Goal: Task Accomplishment & Management: Manage account settings

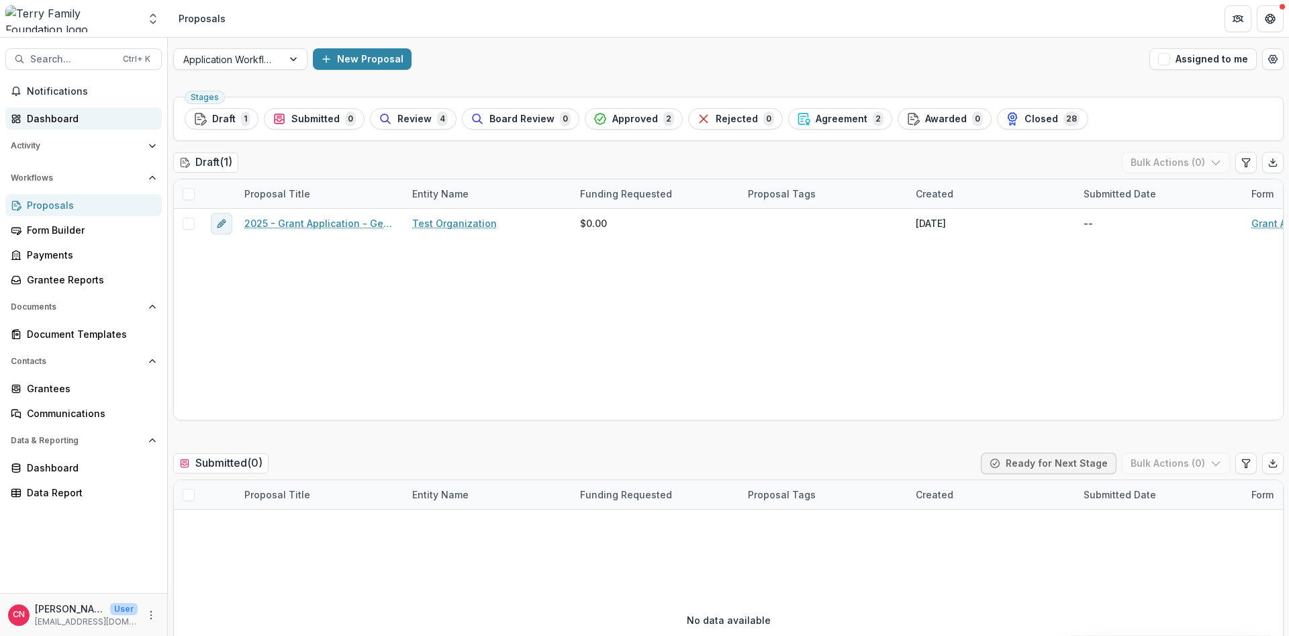
click at [48, 116] on div "Dashboard" at bounding box center [89, 118] width 124 height 14
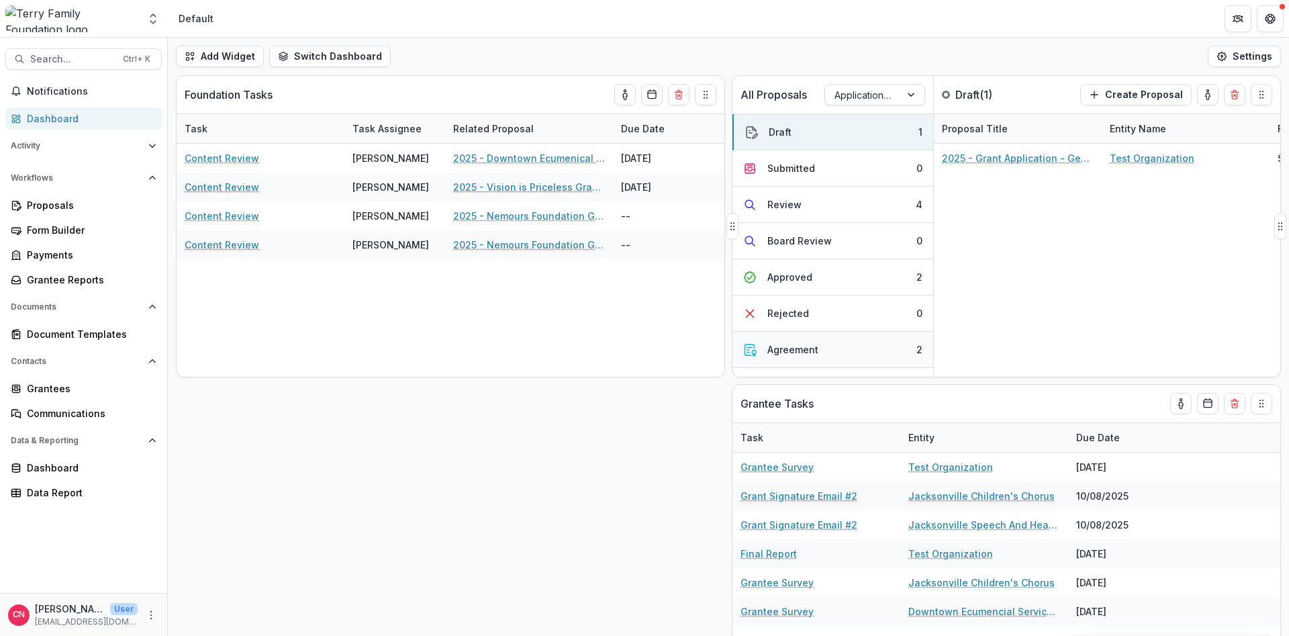
click at [796, 349] on div "Agreement" at bounding box center [793, 350] width 51 height 14
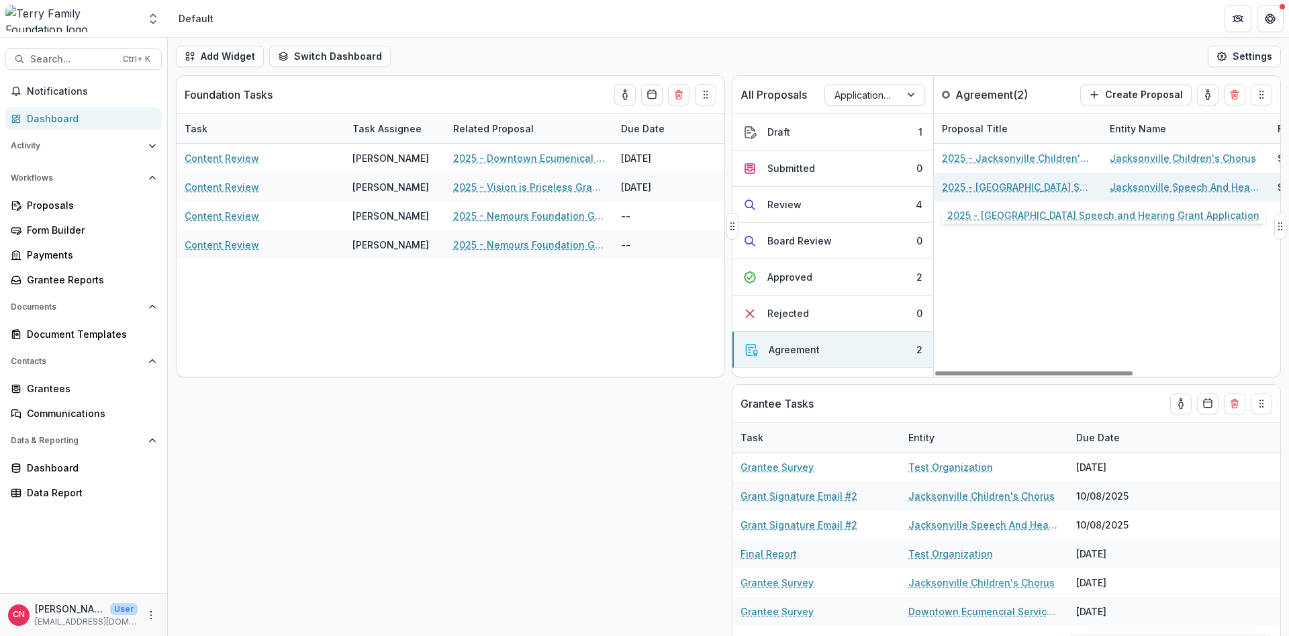
click at [1043, 185] on link "2025 - [GEOGRAPHIC_DATA] Speech and Hearing Grant Application" at bounding box center [1018, 187] width 152 height 14
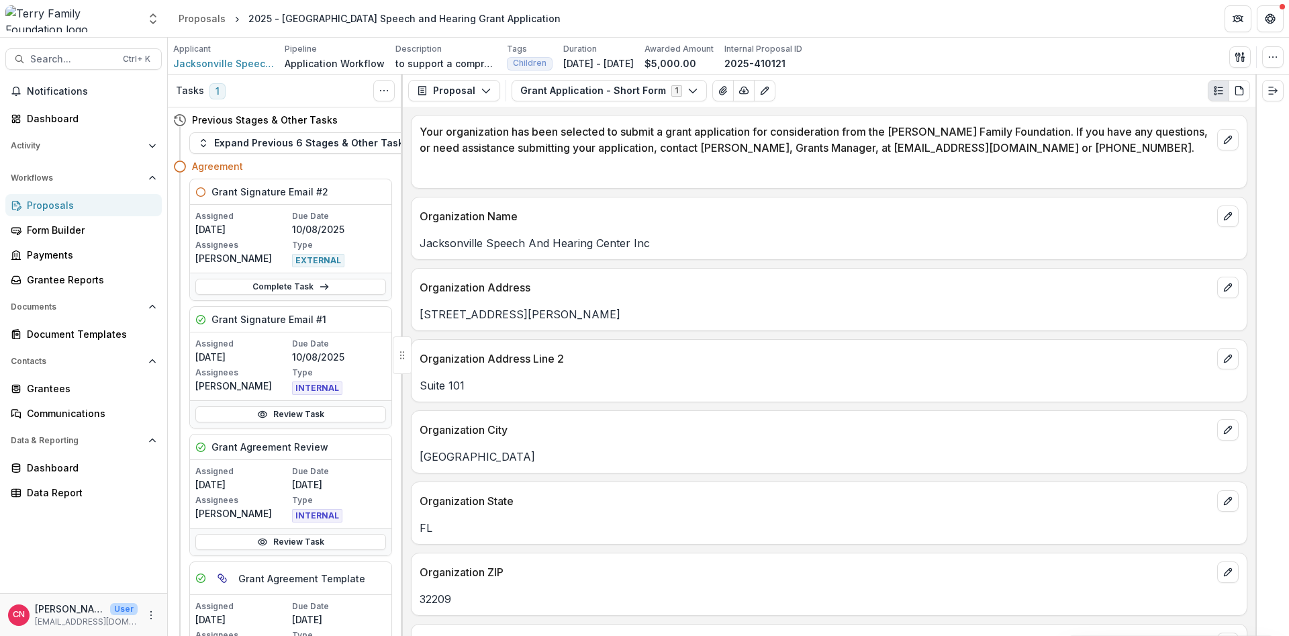
click at [47, 199] on div "Proposals" at bounding box center [89, 205] width 124 height 14
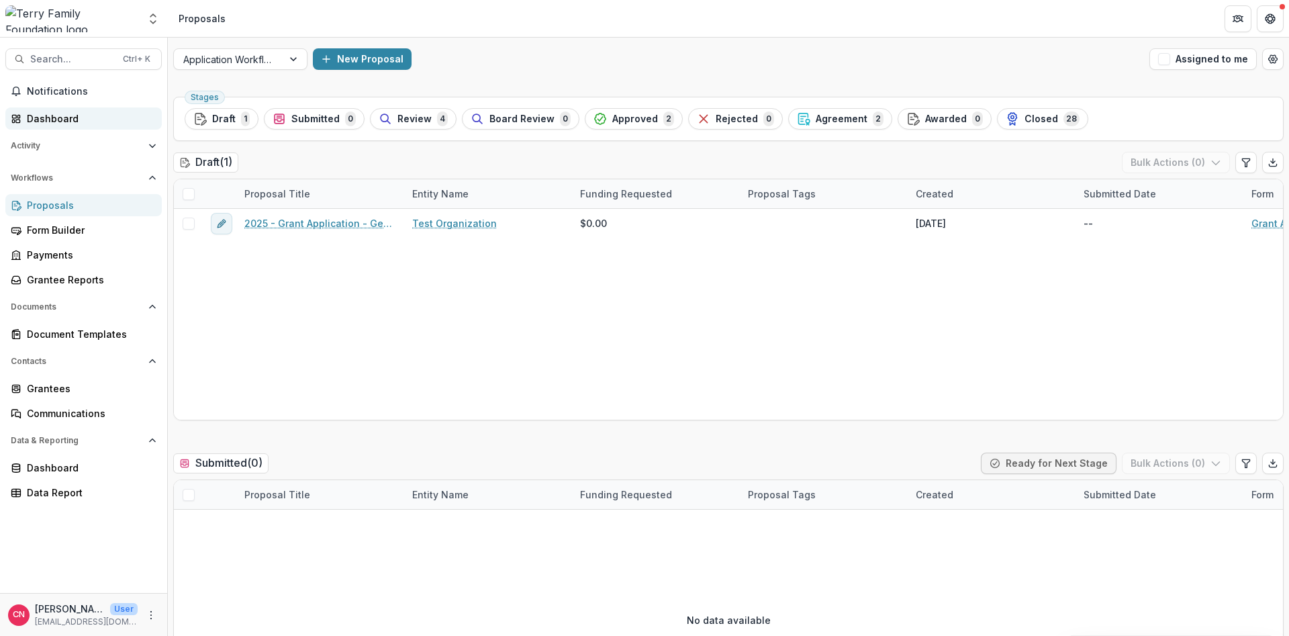
click at [58, 118] on div "Dashboard" at bounding box center [89, 118] width 124 height 14
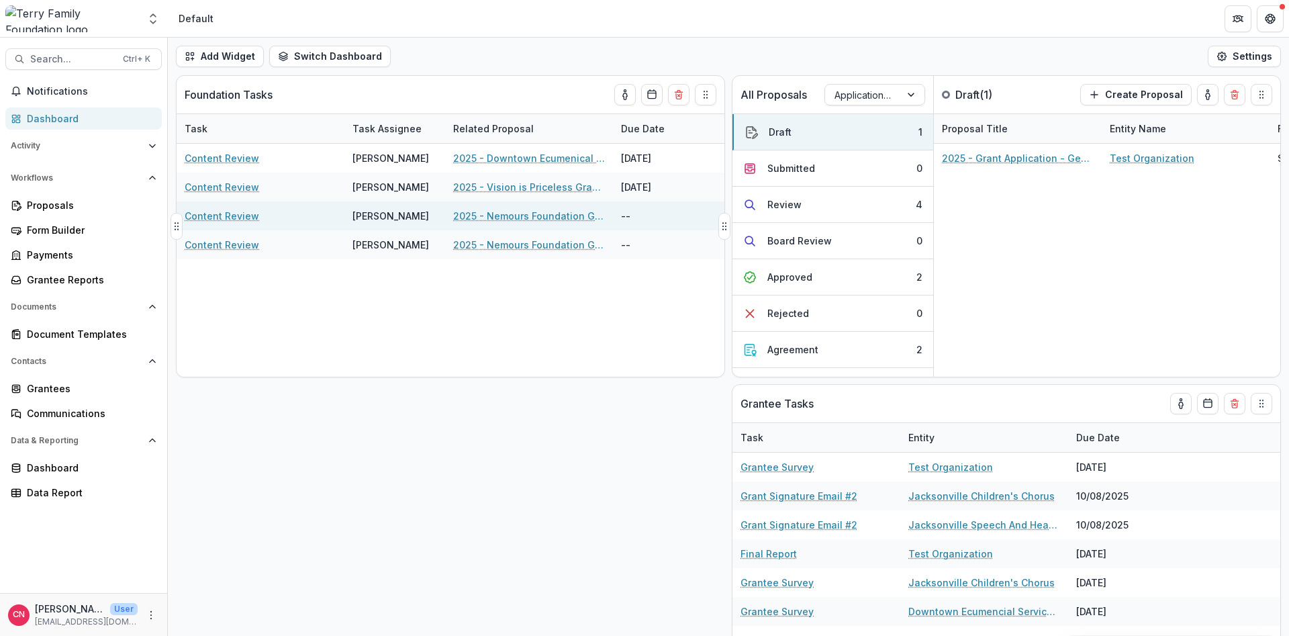
drag, startPoint x: 721, startPoint y: 230, endPoint x: 632, endPoint y: 230, distance: 89.3
click at [632, 230] on div "Foundation Tasks Task Task Assignee Related Proposal Due Date Content Review [P…" at bounding box center [450, 226] width 549 height 302
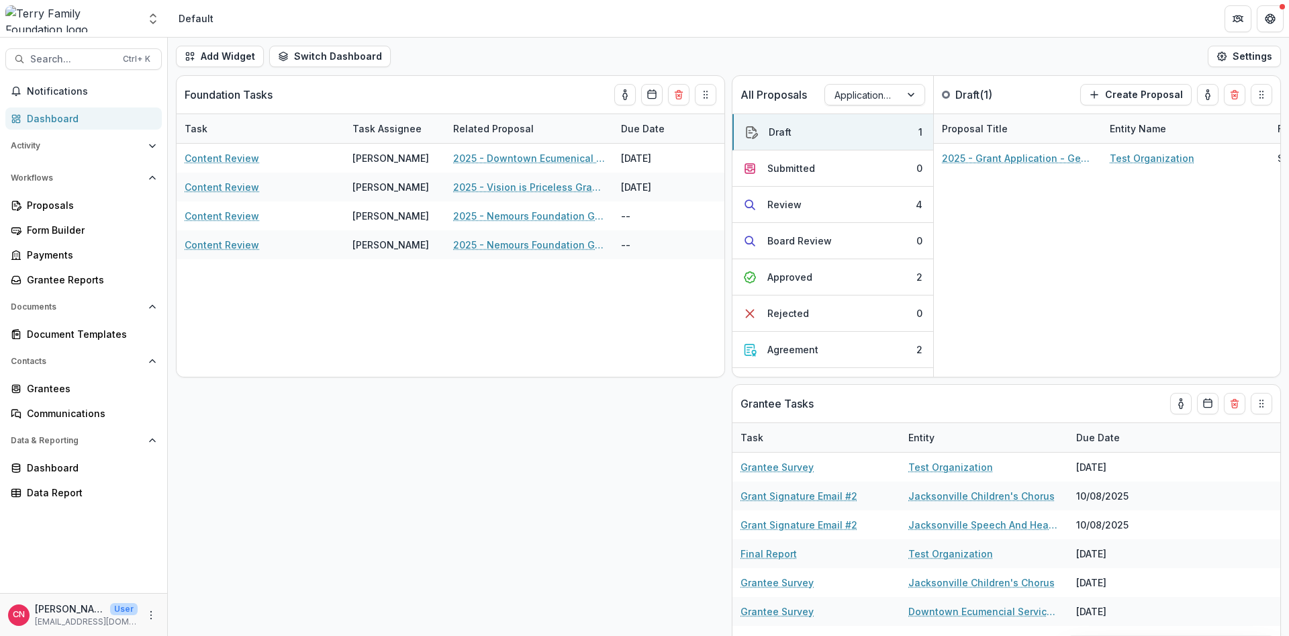
click at [731, 223] on div "All Proposals Application Workflow Draft ( 1 ) Create Proposal Draft 1 Submitte…" at bounding box center [729, 355] width 1122 height 561
click at [62, 206] on div "Proposals" at bounding box center [89, 205] width 124 height 14
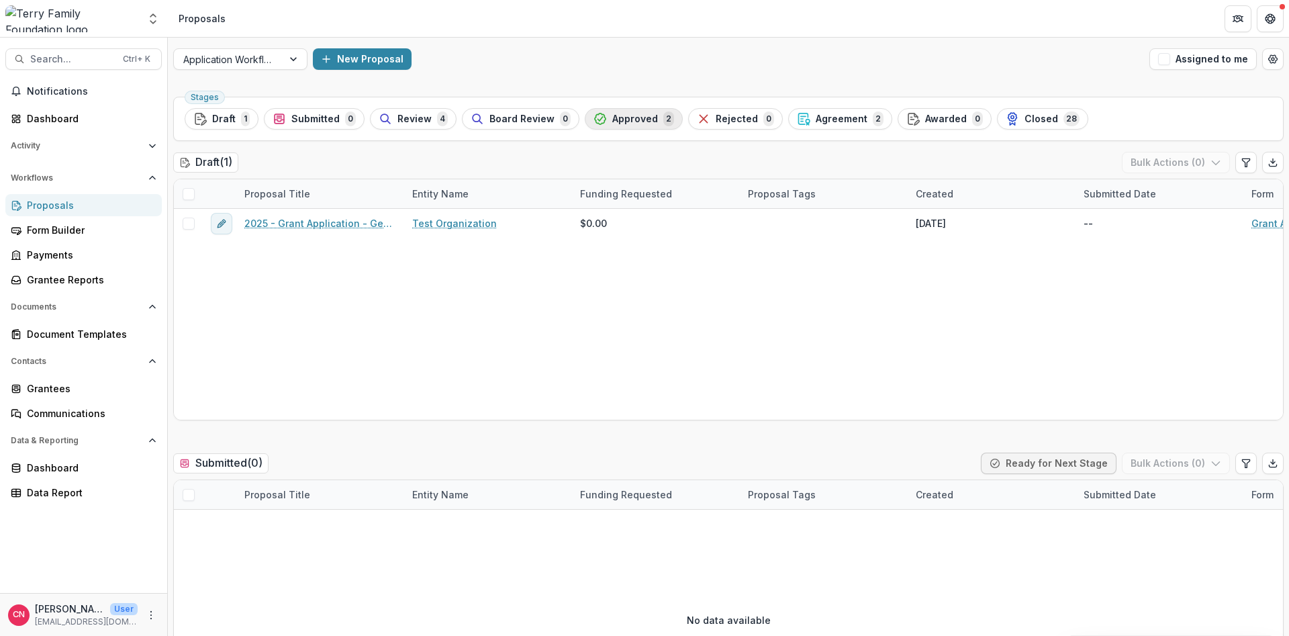
click at [631, 114] on span "Approved" at bounding box center [635, 119] width 46 height 11
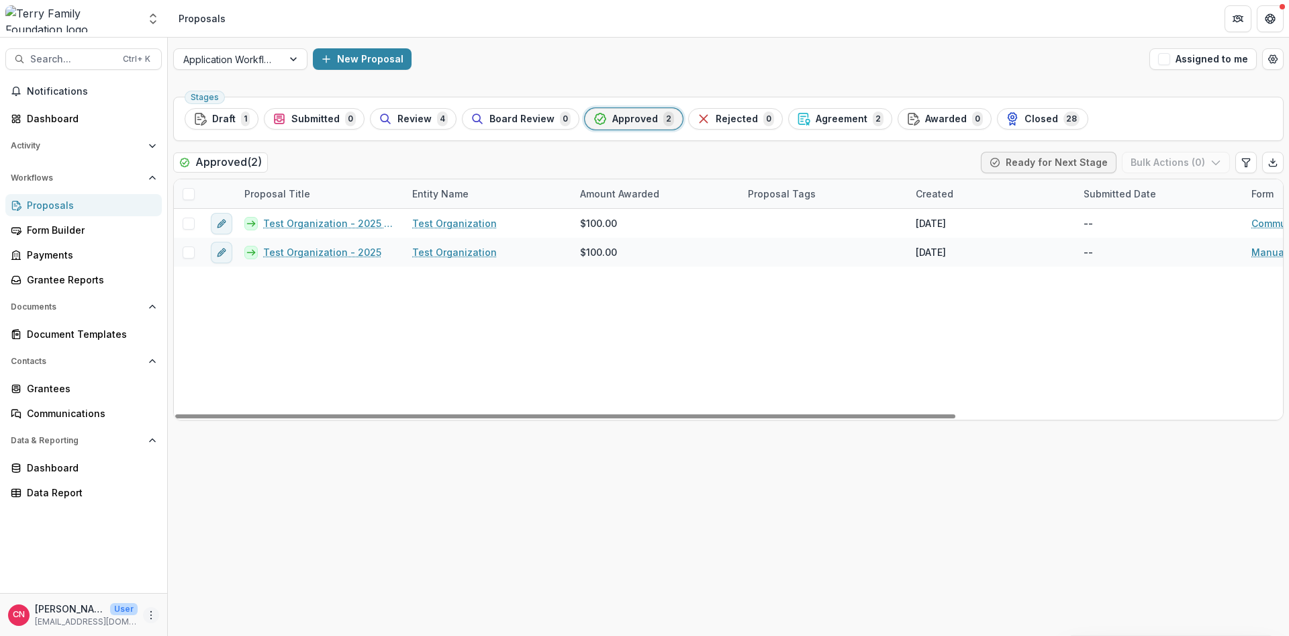
click at [150, 617] on icon "More" at bounding box center [151, 615] width 11 height 11
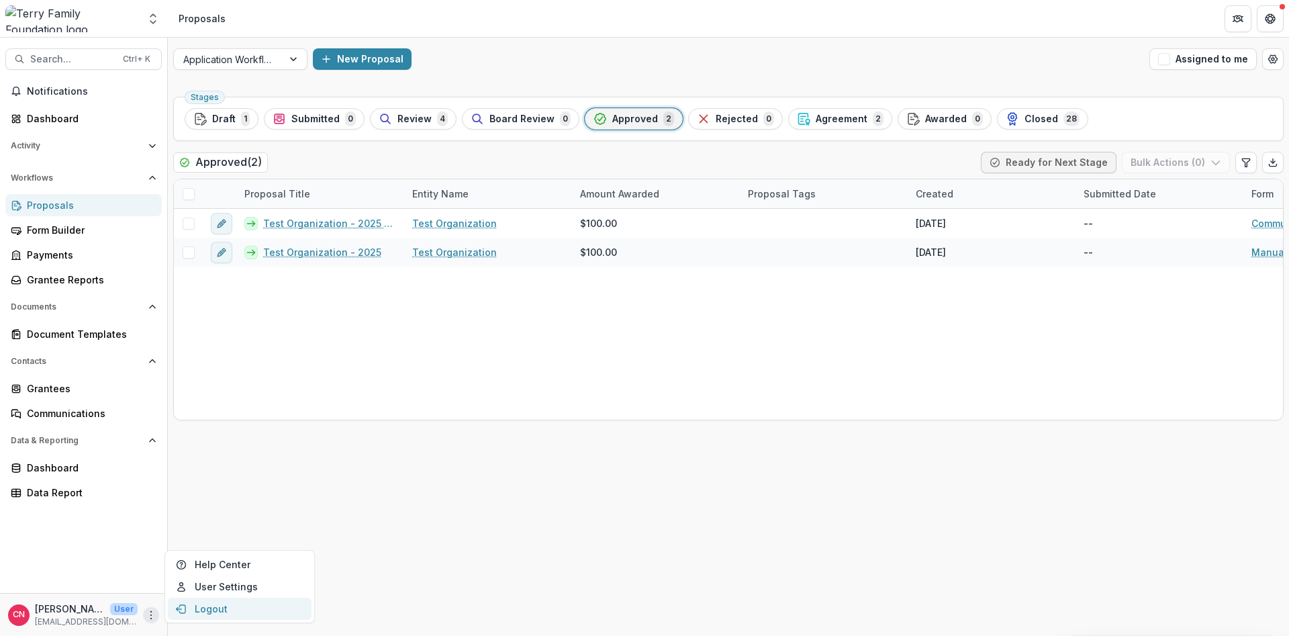
click at [206, 609] on button "Logout" at bounding box center [240, 609] width 144 height 22
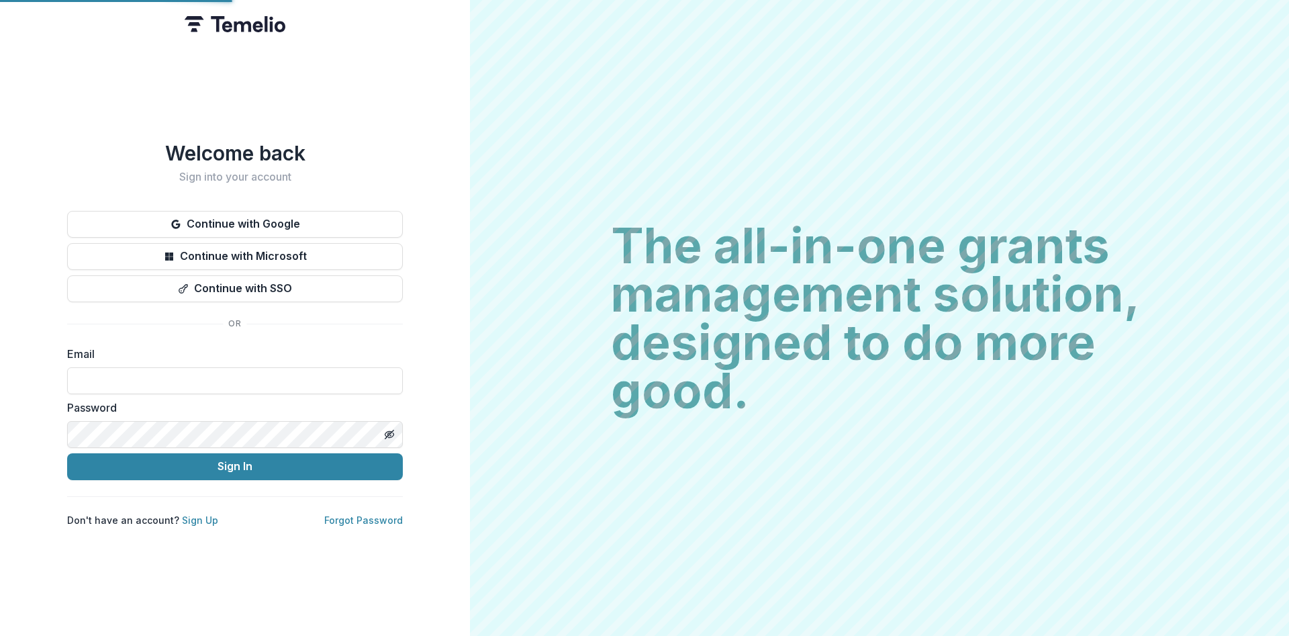
type input "**********"
